Goal: Transaction & Acquisition: Purchase product/service

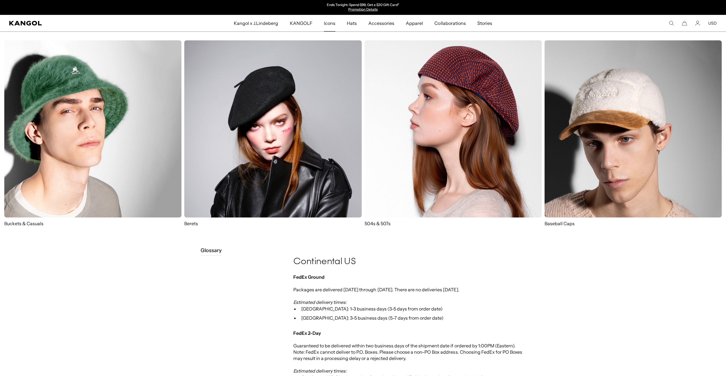
click at [333, 23] on span "Icons" at bounding box center [329, 23] width 11 height 17
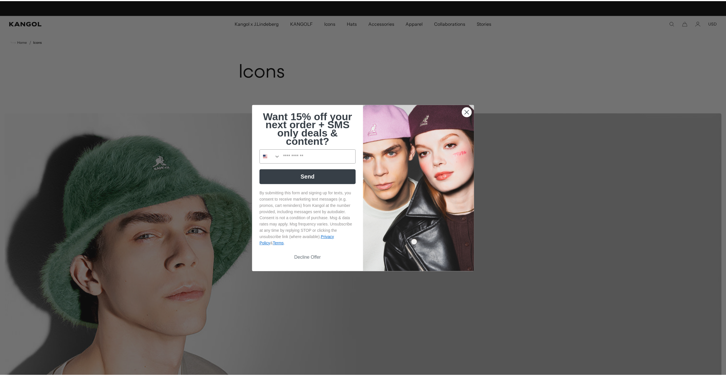
scroll to position [0, 118]
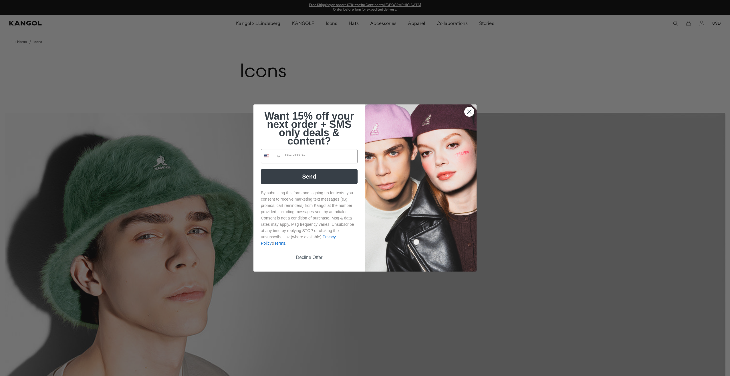
click at [464, 111] on circle "Close dialog" at bounding box center [468, 111] width 9 height 9
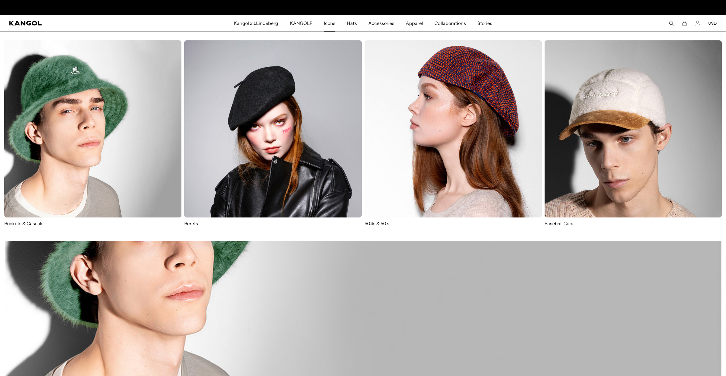
scroll to position [0, 0]
click at [378, 225] on p "504s & 507s" at bounding box center [452, 223] width 177 height 6
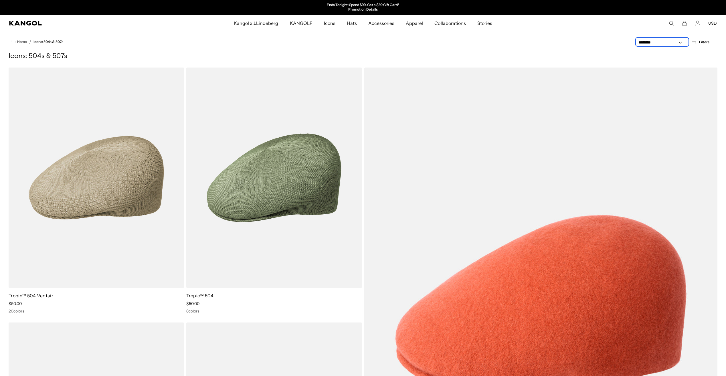
click at [660, 43] on select "**********" at bounding box center [661, 42] width 51 height 6
click at [706, 42] on span "Filters" at bounding box center [704, 42] width 10 height 4
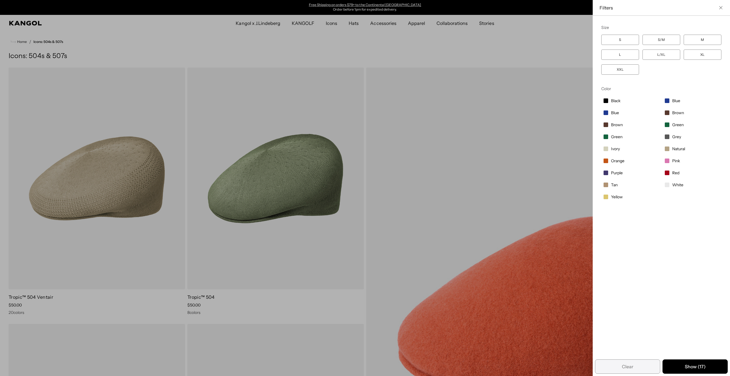
click at [661, 56] on label "L/XL" at bounding box center [661, 54] width 38 height 10
